Goal: Find specific page/section: Find specific page/section

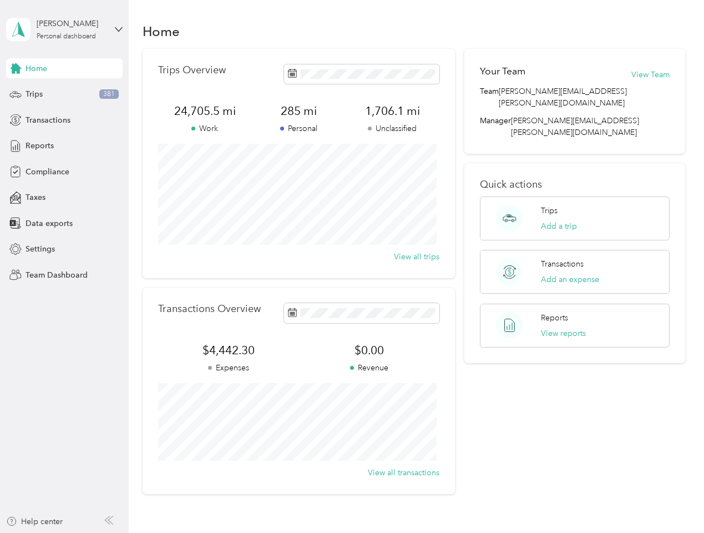
click at [352, 266] on div "Trips Overview 24,705.5 mi Work 285 mi Personal 1,706.1 mi Unclassified View al…" at bounding box center [299, 163] width 312 height 229
click at [64, 29] on div "[PERSON_NAME]" at bounding box center [71, 24] width 69 height 12
click at [64, 68] on div "You’re signed in as [PERSON_NAME][EMAIL_ADDRESS][PERSON_NAME][DOMAIN_NAME] Team…" at bounding box center [185, 97] width 359 height 113
click at [16, 68] on div "You’re signed in as [PERSON_NAME][EMAIL_ADDRESS][PERSON_NAME][DOMAIN_NAME] Team…" at bounding box center [185, 97] width 359 height 113
click at [64, 94] on div "Trips 381" at bounding box center [64, 94] width 117 height 20
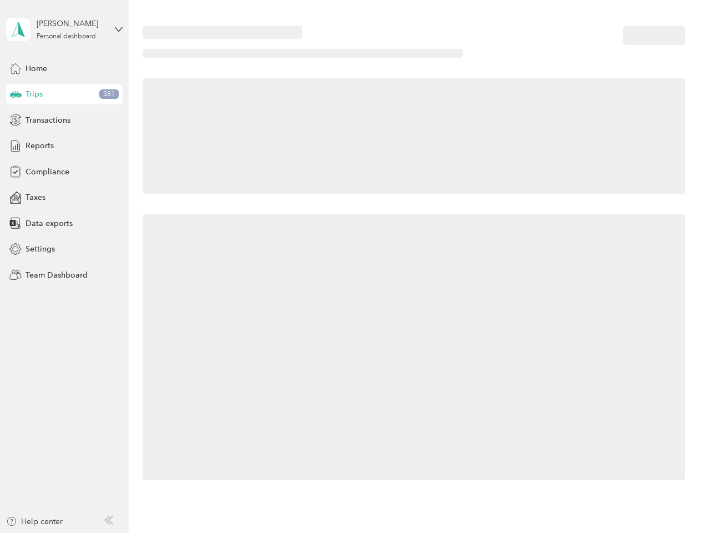
click at [16, 94] on icon at bounding box center [16, 94] width 12 height 6
click at [64, 120] on span "Transactions" at bounding box center [48, 120] width 45 height 12
click at [16, 120] on icon at bounding box center [15, 120] width 12 height 12
